Goal: Task Accomplishment & Management: Manage account settings

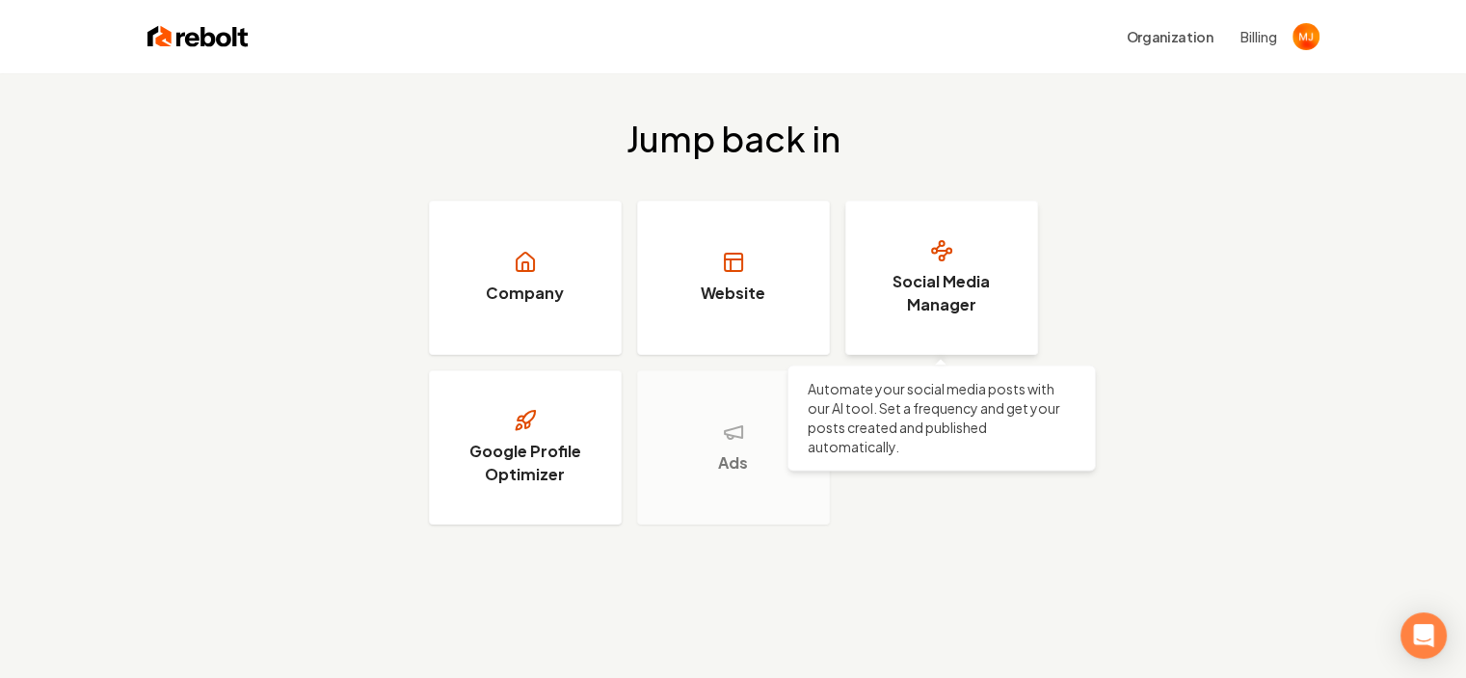
click at [953, 278] on h3 "Social Media Manager" at bounding box center [941, 293] width 145 height 46
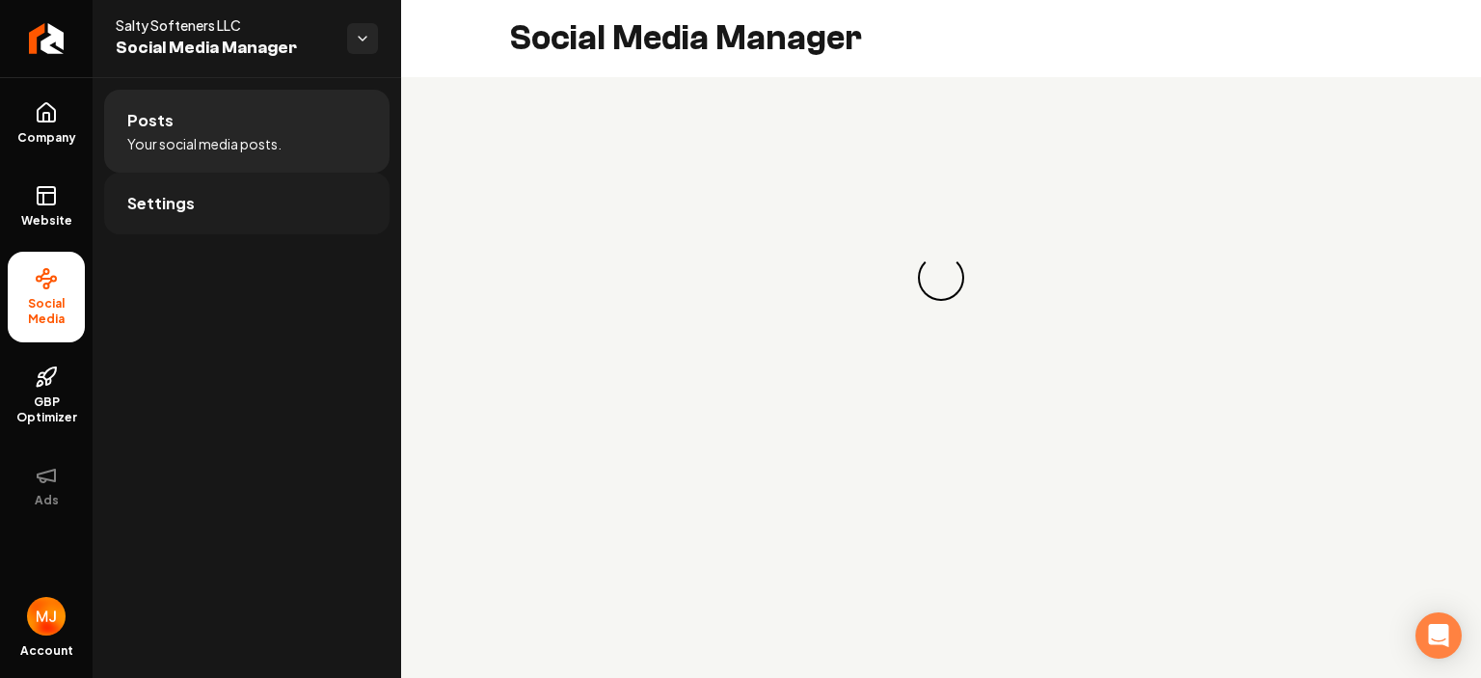
click at [208, 223] on link "Settings" at bounding box center [246, 204] width 285 height 62
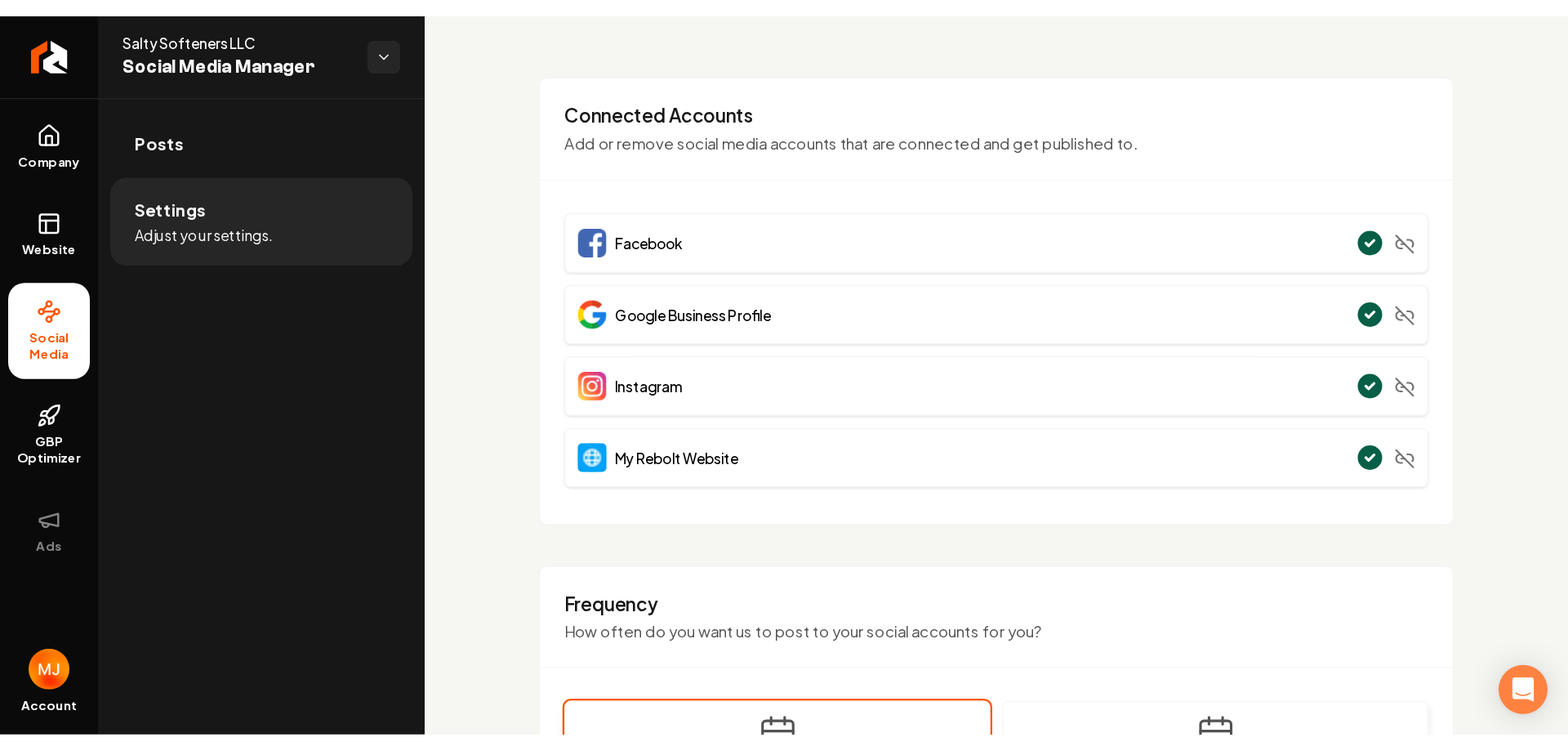
scroll to position [81, 0]
